Goal: Task Accomplishment & Management: Manage account settings

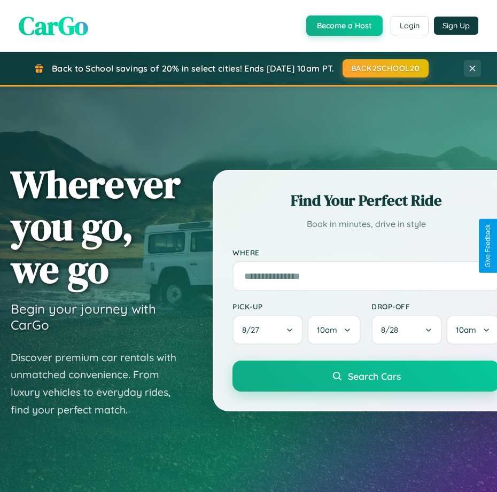
scroll to position [866, 0]
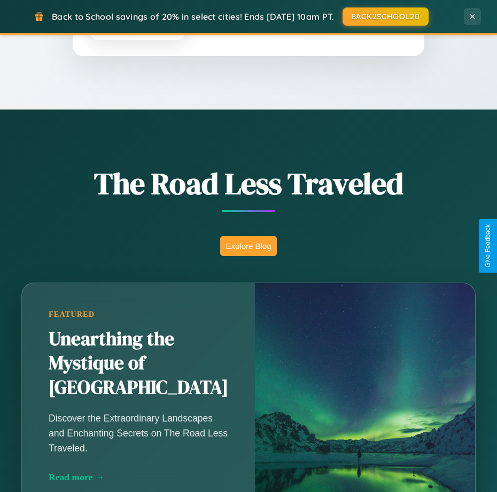
click at [249, 246] on button "Explore Blog" at bounding box center [248, 246] width 56 height 20
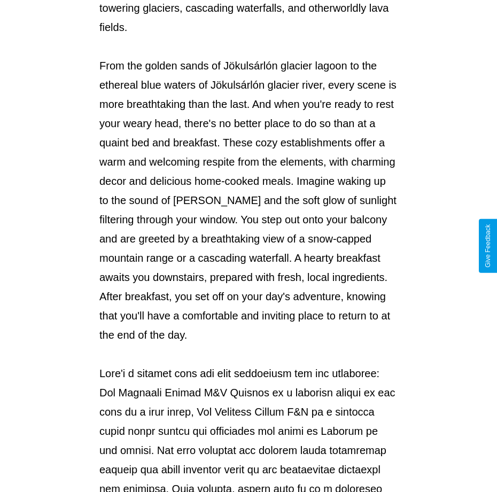
scroll to position [870, 0]
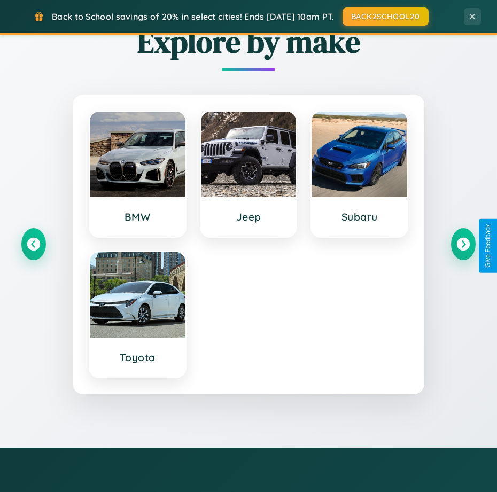
scroll to position [526, 0]
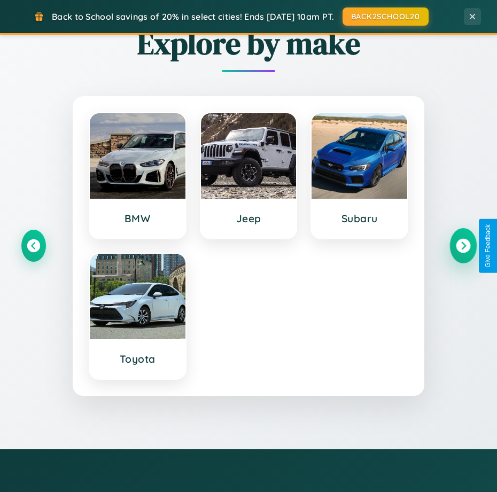
click at [463, 246] on icon at bounding box center [463, 246] width 14 height 14
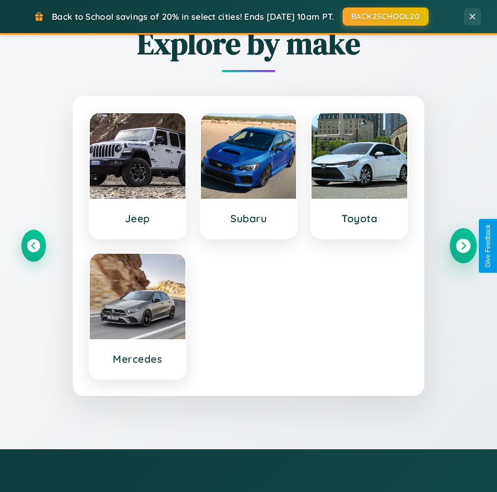
click at [463, 246] on icon at bounding box center [463, 246] width 14 height 14
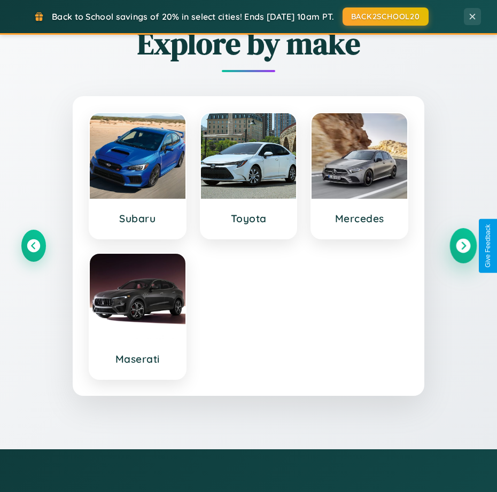
click at [463, 246] on icon at bounding box center [463, 246] width 14 height 14
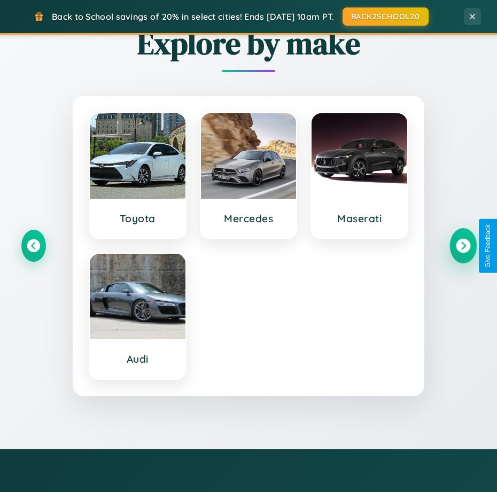
click at [463, 246] on icon at bounding box center [463, 246] width 14 height 14
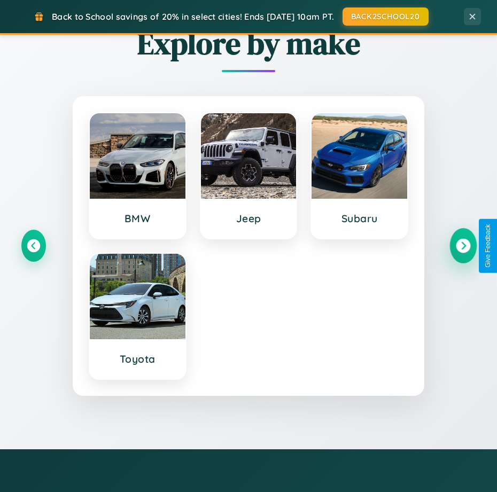
click at [463, 246] on icon at bounding box center [463, 246] width 14 height 14
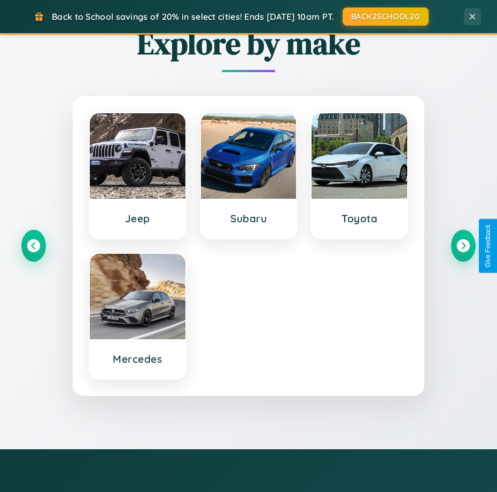
scroll to position [0, 0]
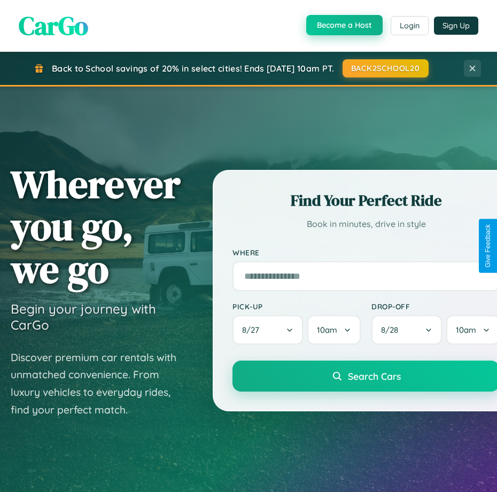
click at [343, 25] on button "Become a Host" at bounding box center [344, 25] width 76 height 20
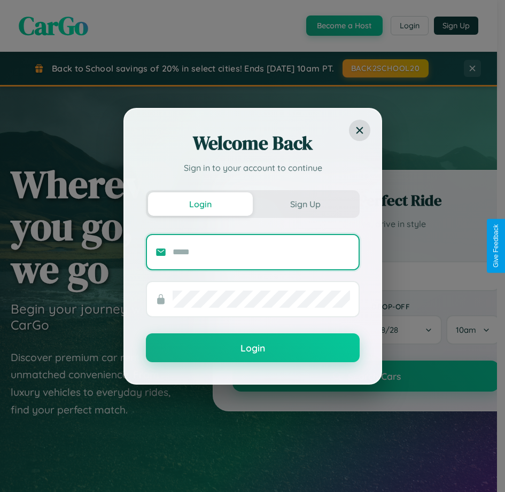
click at [261, 252] on input "text" at bounding box center [261, 252] width 177 height 17
type input "**********"
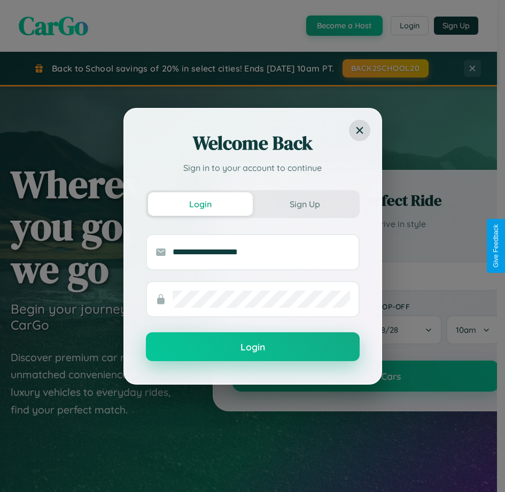
click at [252, 347] on button "Login" at bounding box center [253, 346] width 214 height 29
